Goal: Information Seeking & Learning: Compare options

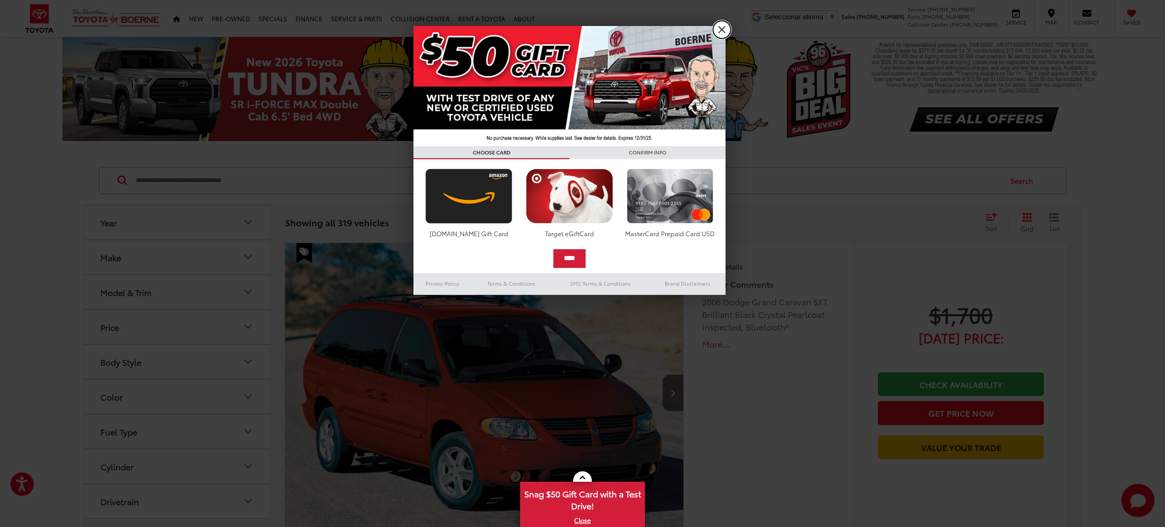
click at [721, 29] on link "X" at bounding box center [722, 30] width 18 height 18
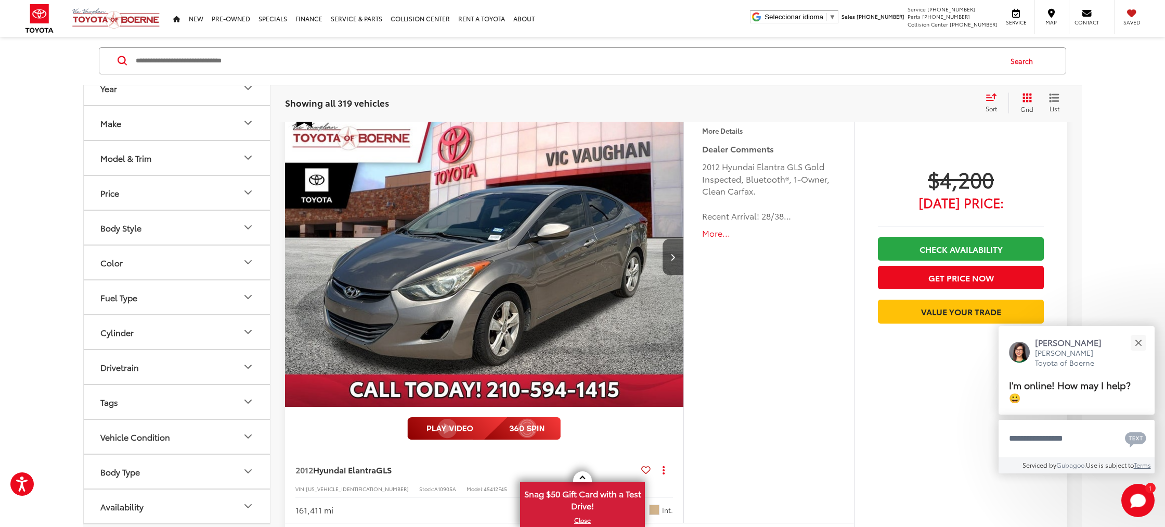
scroll to position [4815, 0]
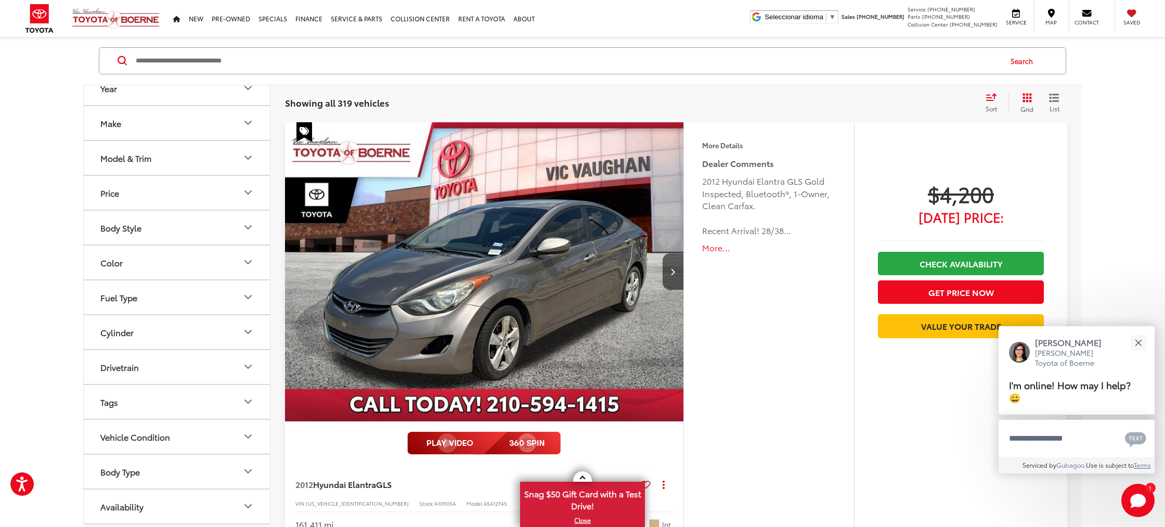
click at [162, 125] on button "Make" at bounding box center [177, 123] width 187 height 34
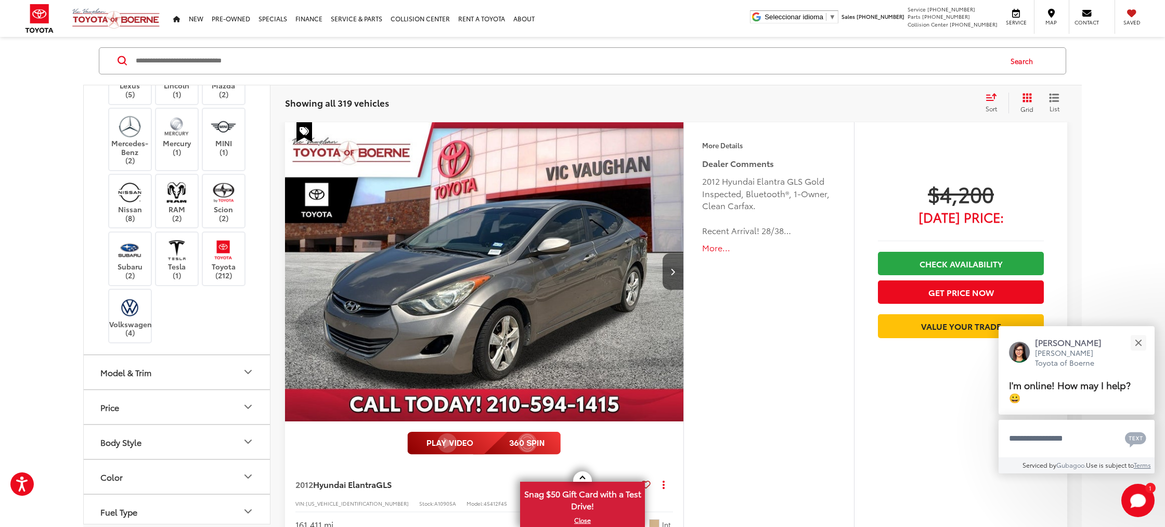
scroll to position [447, 0]
click at [224, 262] on img at bounding box center [223, 252] width 29 height 24
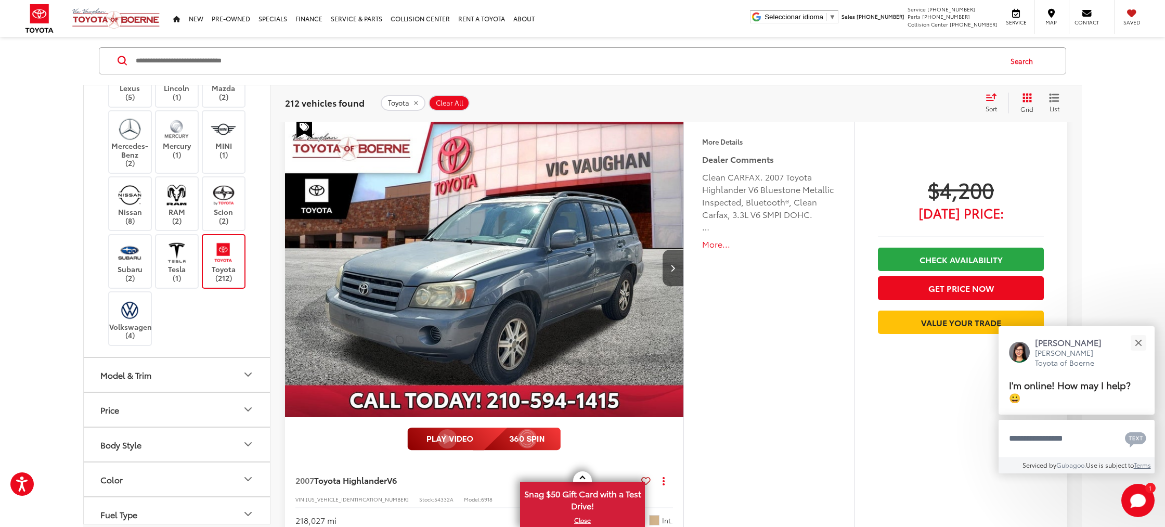
scroll to position [120, 0]
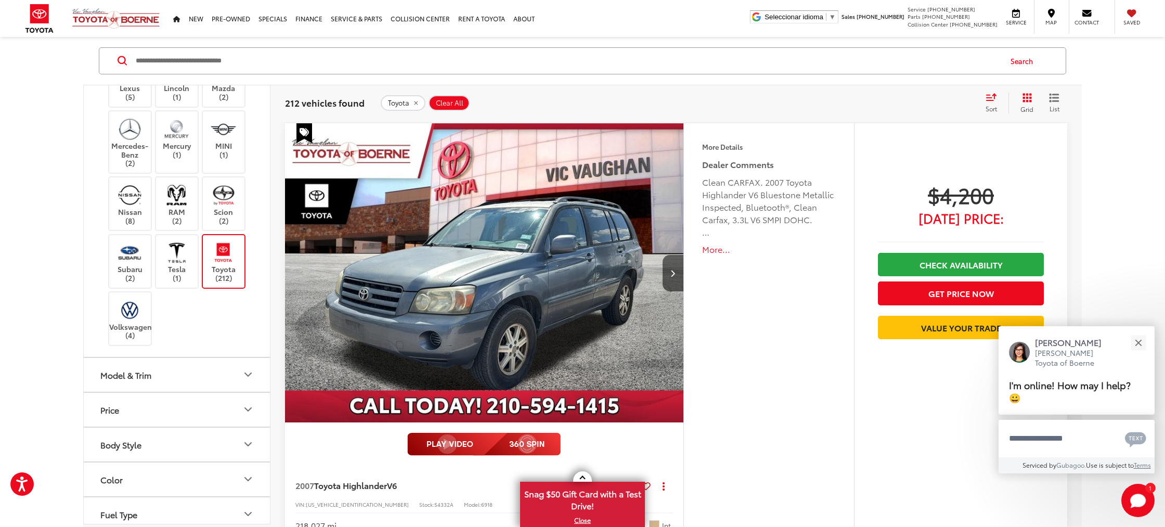
click at [175, 375] on button "Model & Trim" at bounding box center [177, 375] width 187 height 34
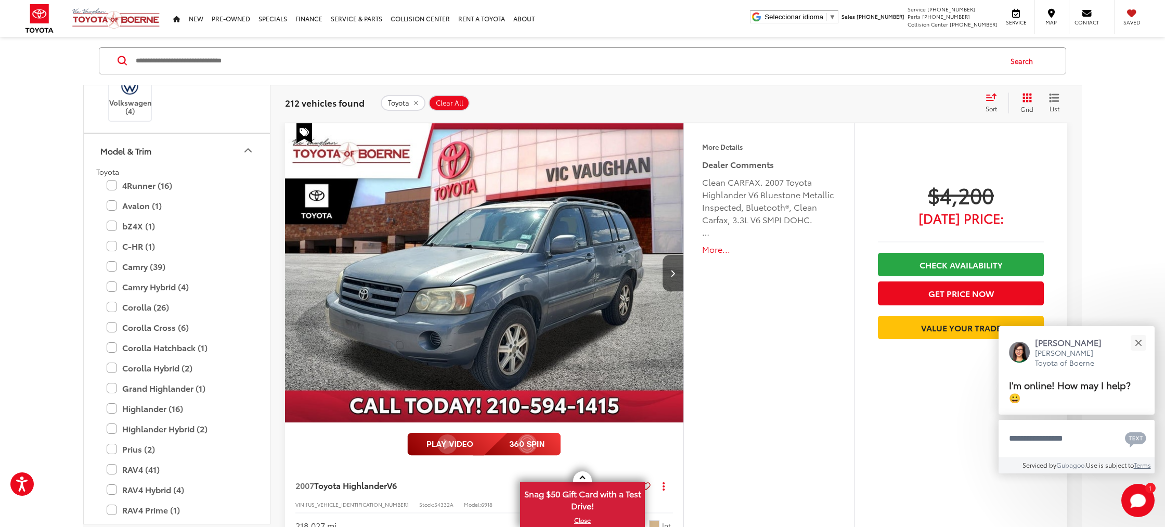
scroll to position [654, 0]
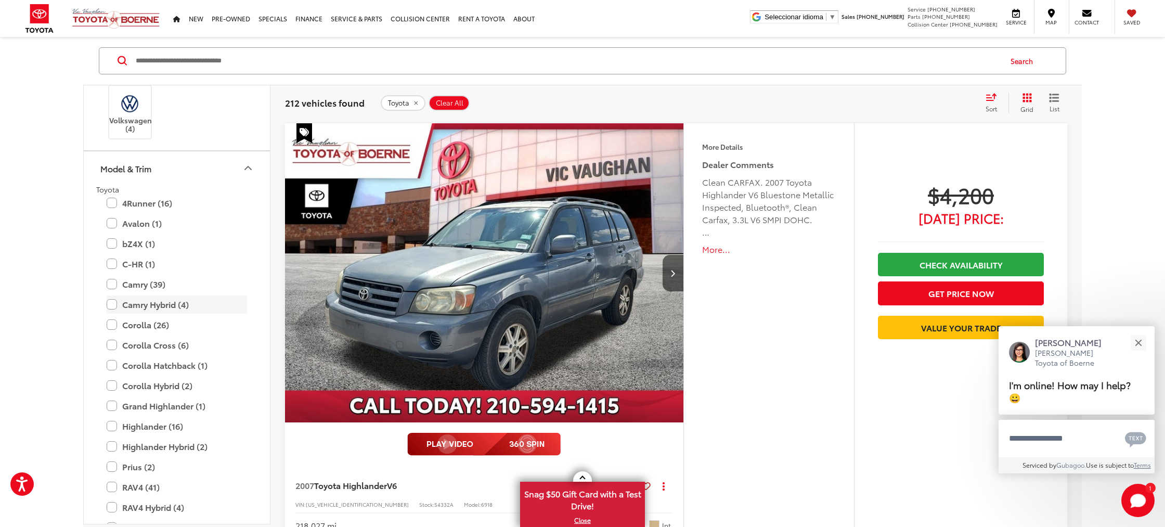
click at [112, 305] on label "Camry Hybrid (4)" at bounding box center [177, 305] width 140 height 18
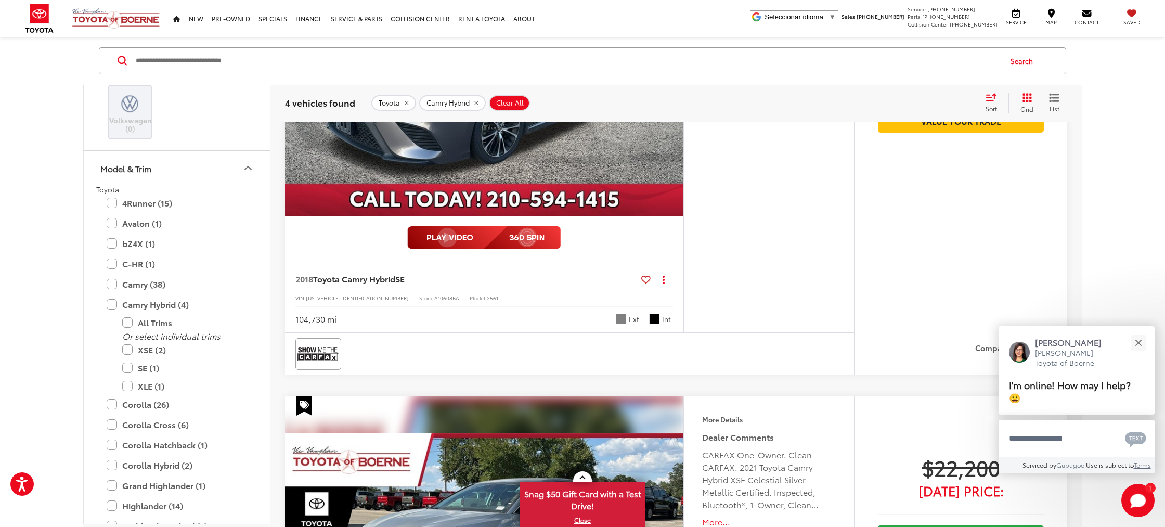
scroll to position [328, 0]
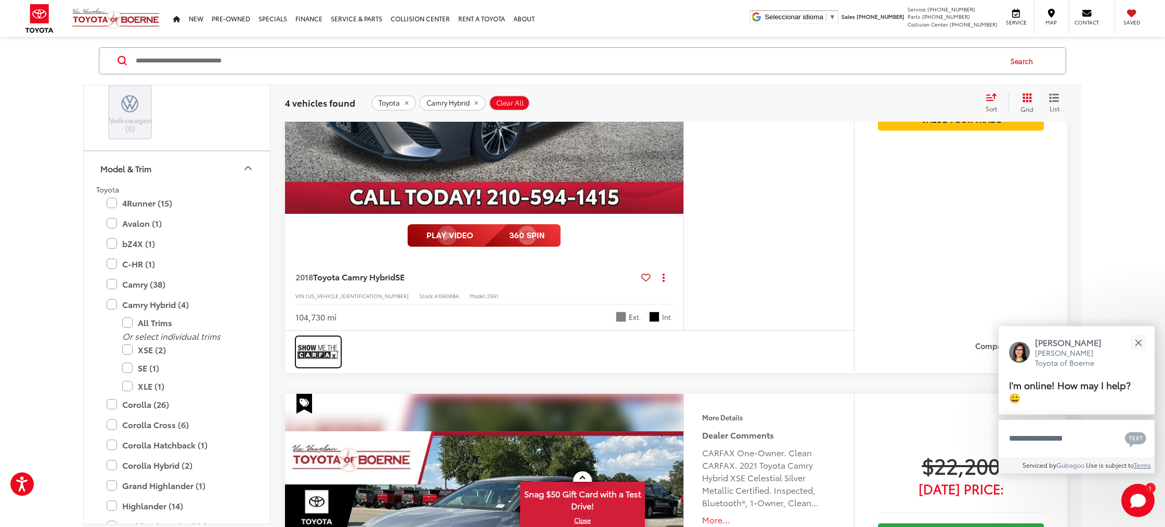
click at [318, 350] on img at bounding box center [319, 352] width 42 height 28
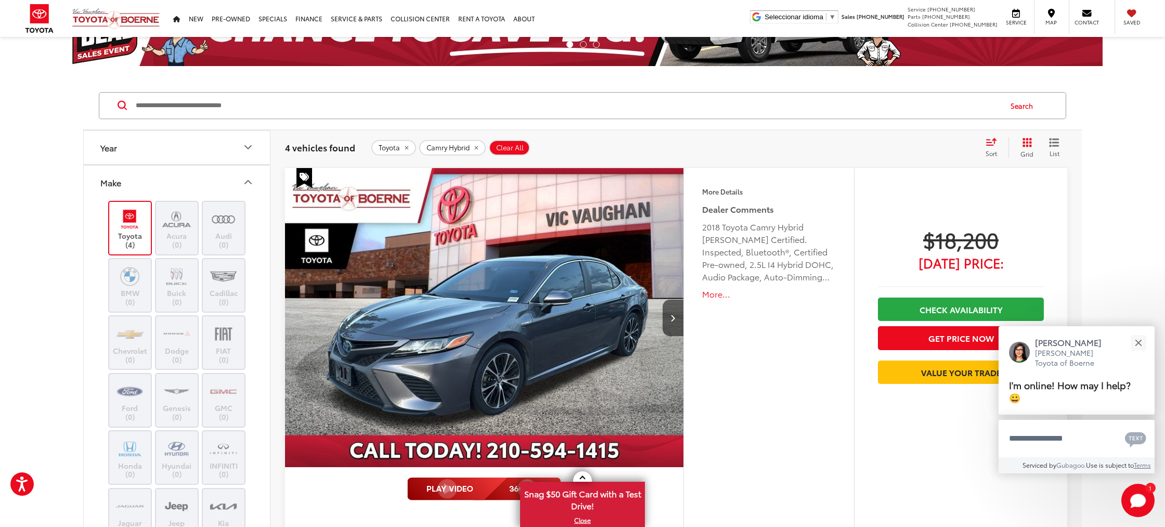
scroll to position [0, 0]
